Goal: Navigation & Orientation: Find specific page/section

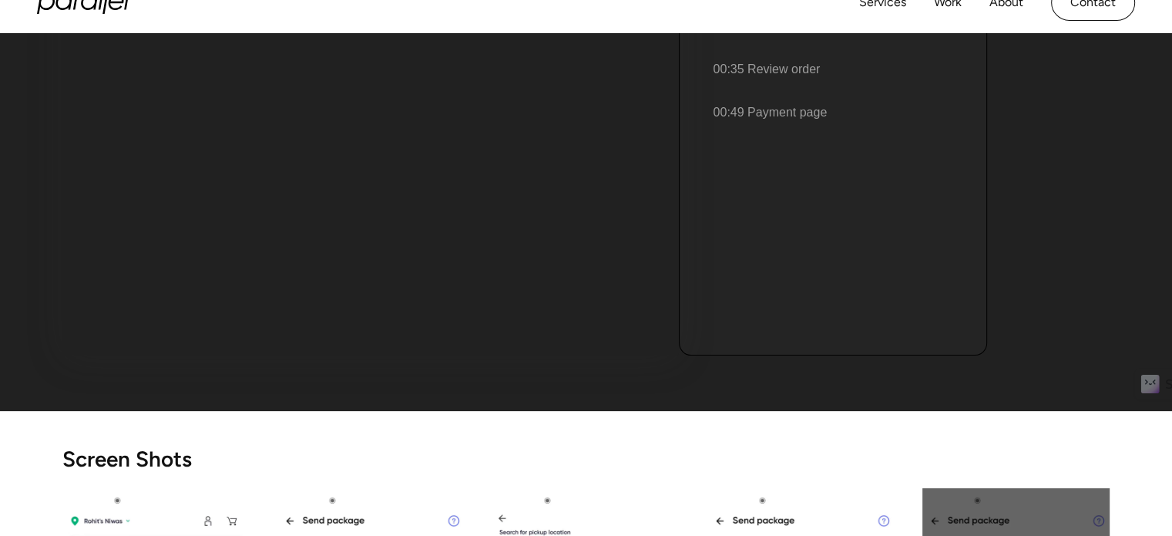
scroll to position [154, 0]
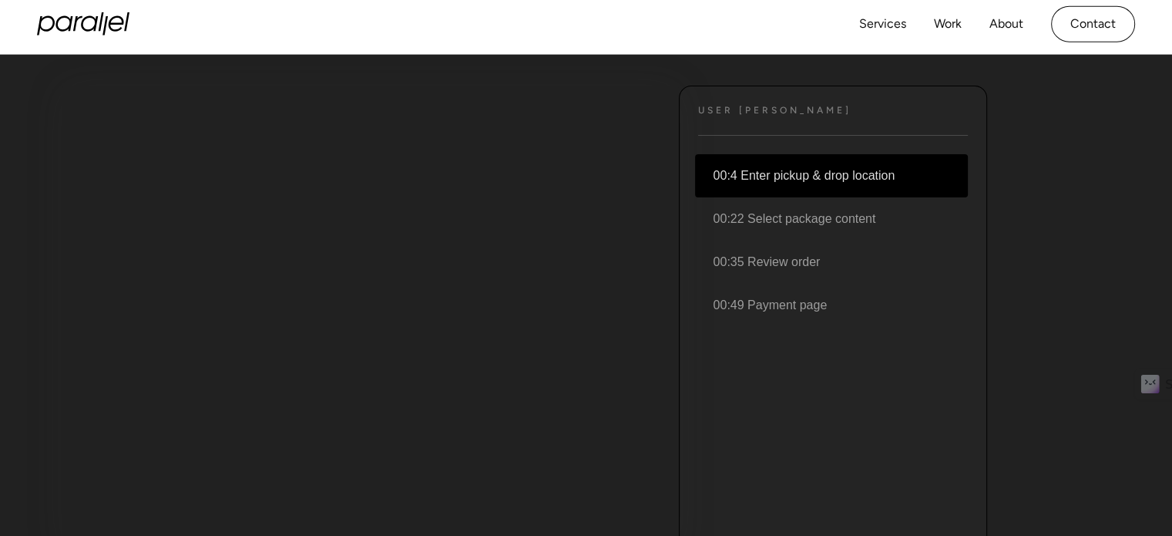
click at [743, 178] on li "00:4 Enter pickup & drop location" at bounding box center [831, 175] width 273 height 43
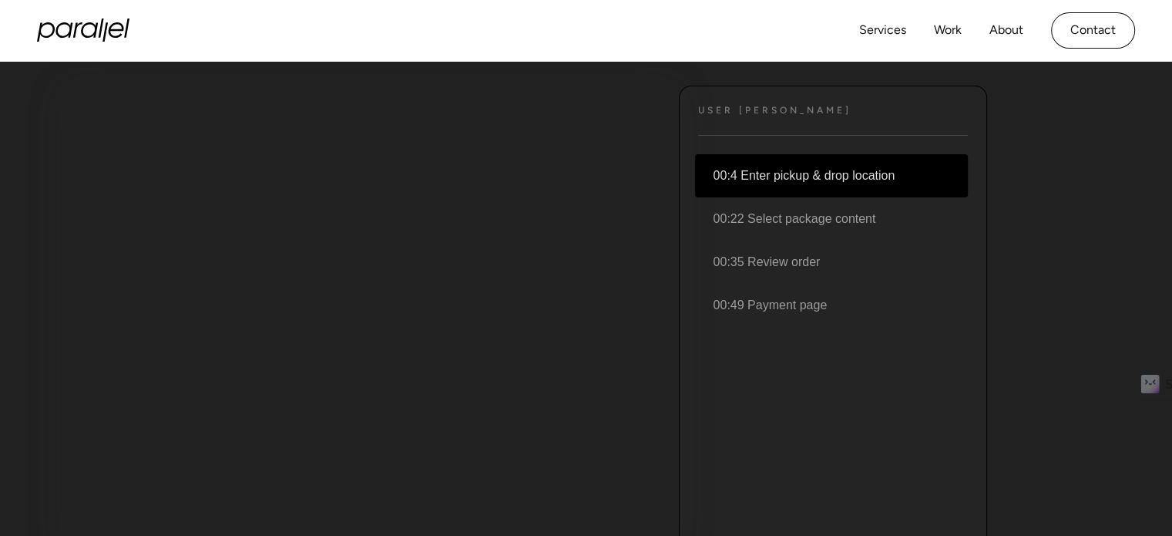
click at [775, 179] on li "00:4 Enter pickup & drop location" at bounding box center [831, 175] width 273 height 43
click at [825, 175] on li "00:4 Enter pickup & drop location" at bounding box center [831, 175] width 273 height 43
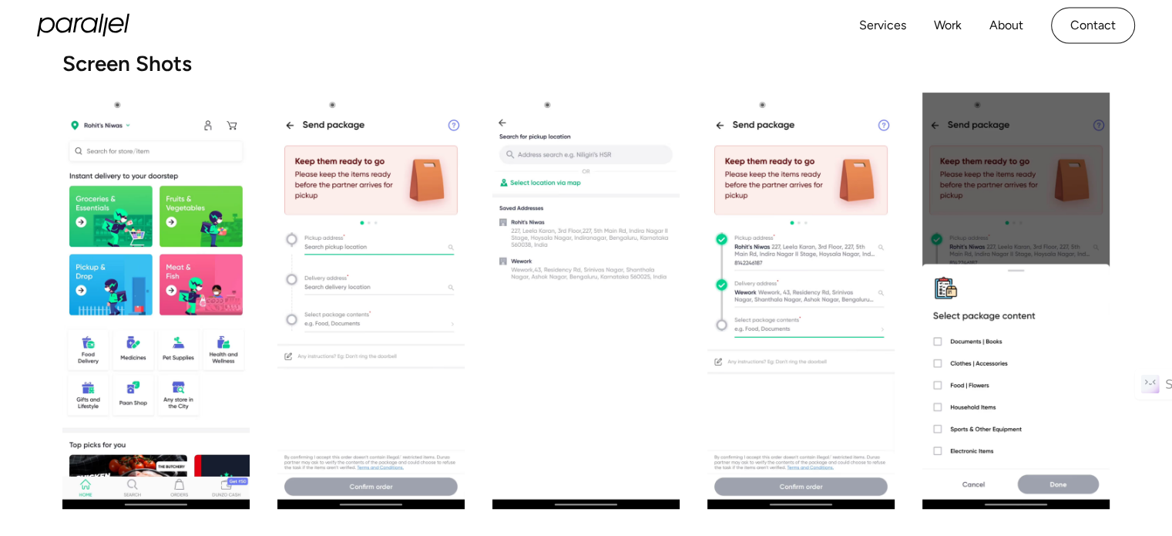
scroll to position [357, 0]
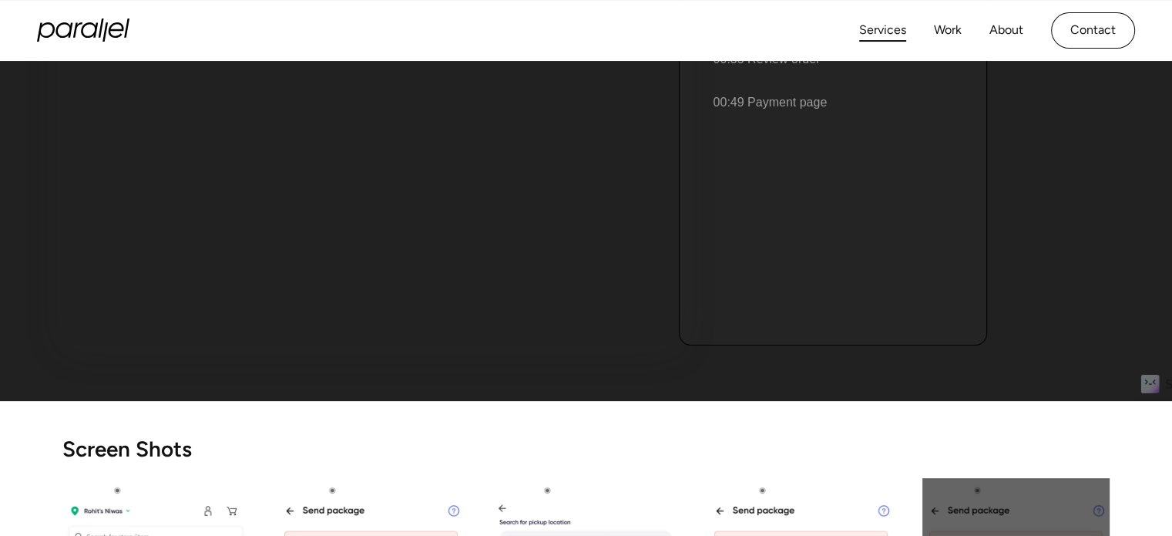
click at [875, 29] on link "Services" at bounding box center [882, 30] width 47 height 22
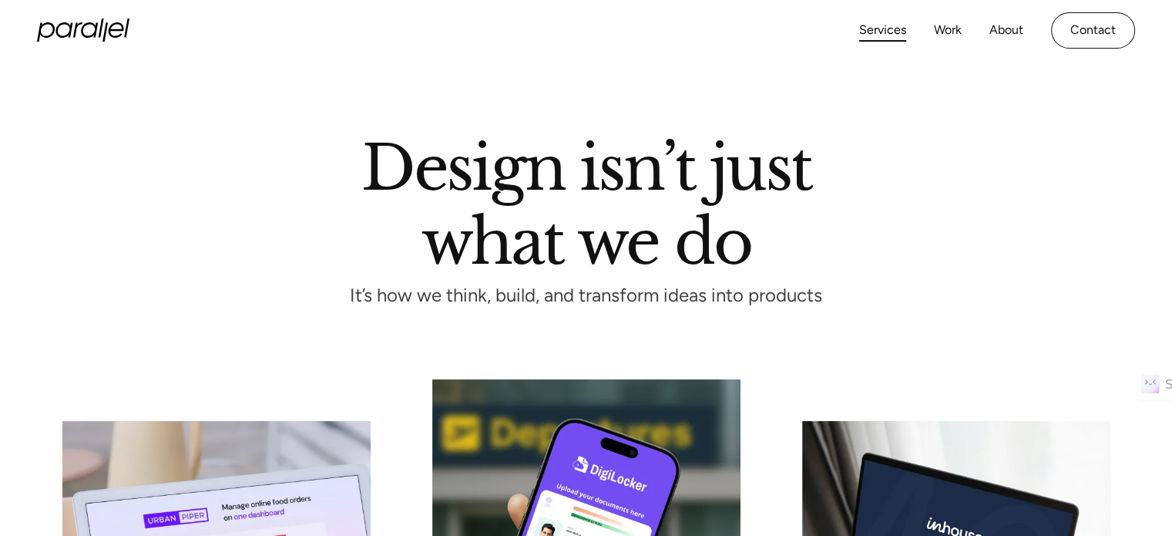
click at [521, 220] on h1 "Design isn’t just what we do" at bounding box center [586, 201] width 450 height 126
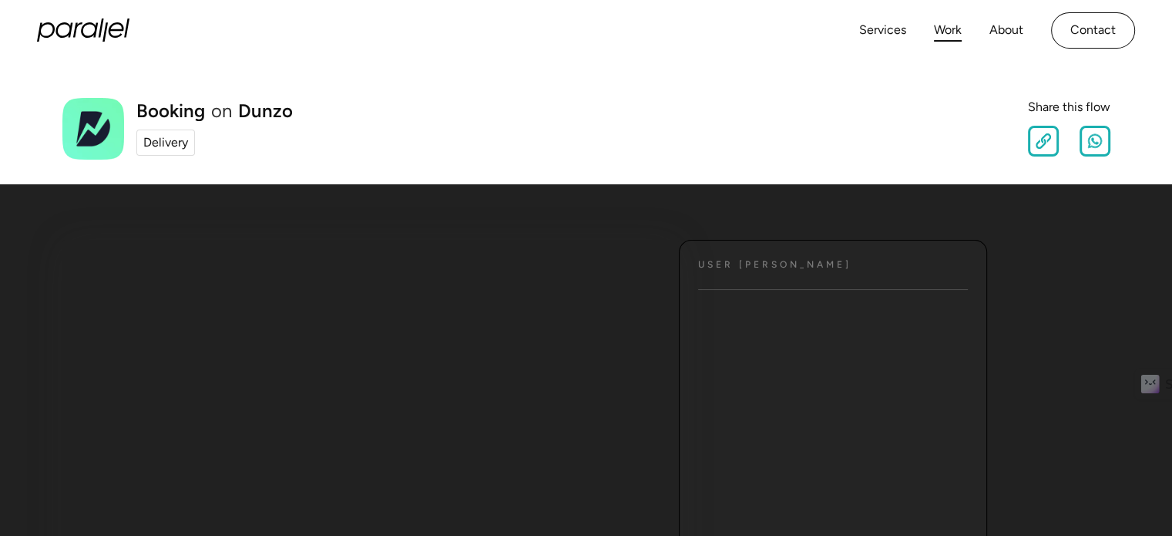
click at [943, 33] on link "Work" at bounding box center [948, 30] width 28 height 22
